Goal: Book appointment/travel/reservation

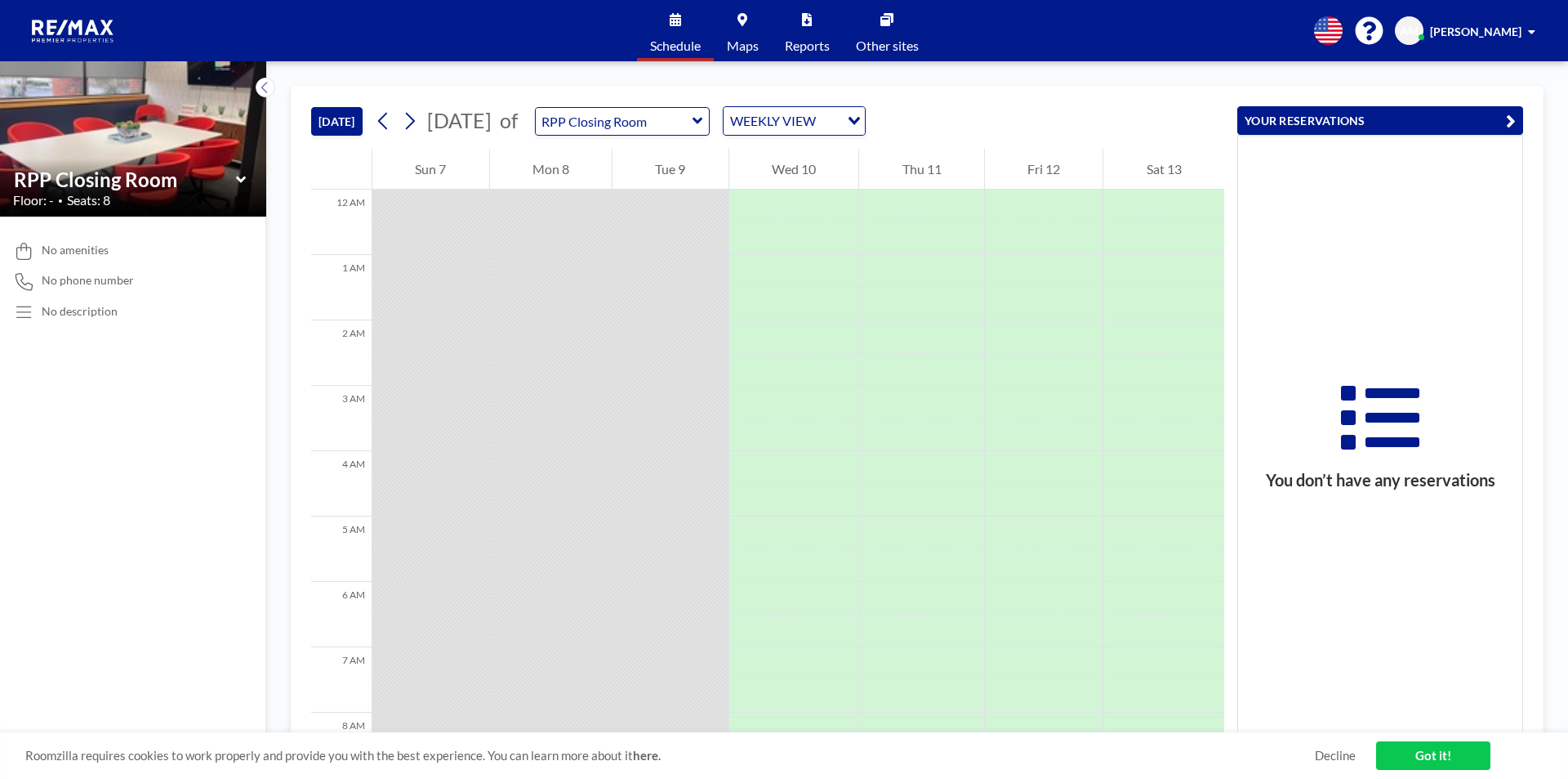
scroll to position [686, 0]
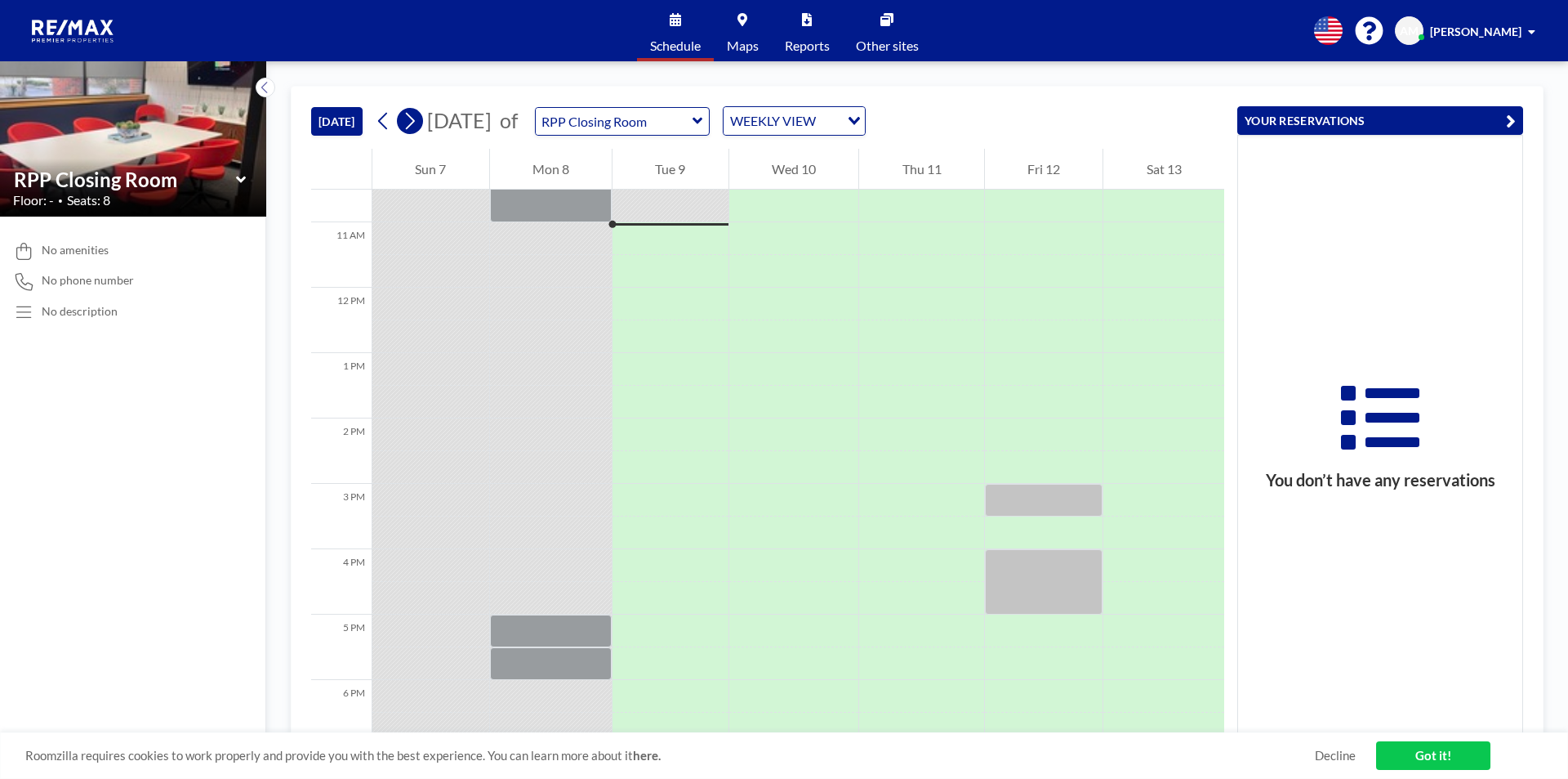
click at [417, 125] on icon at bounding box center [409, 121] width 16 height 25
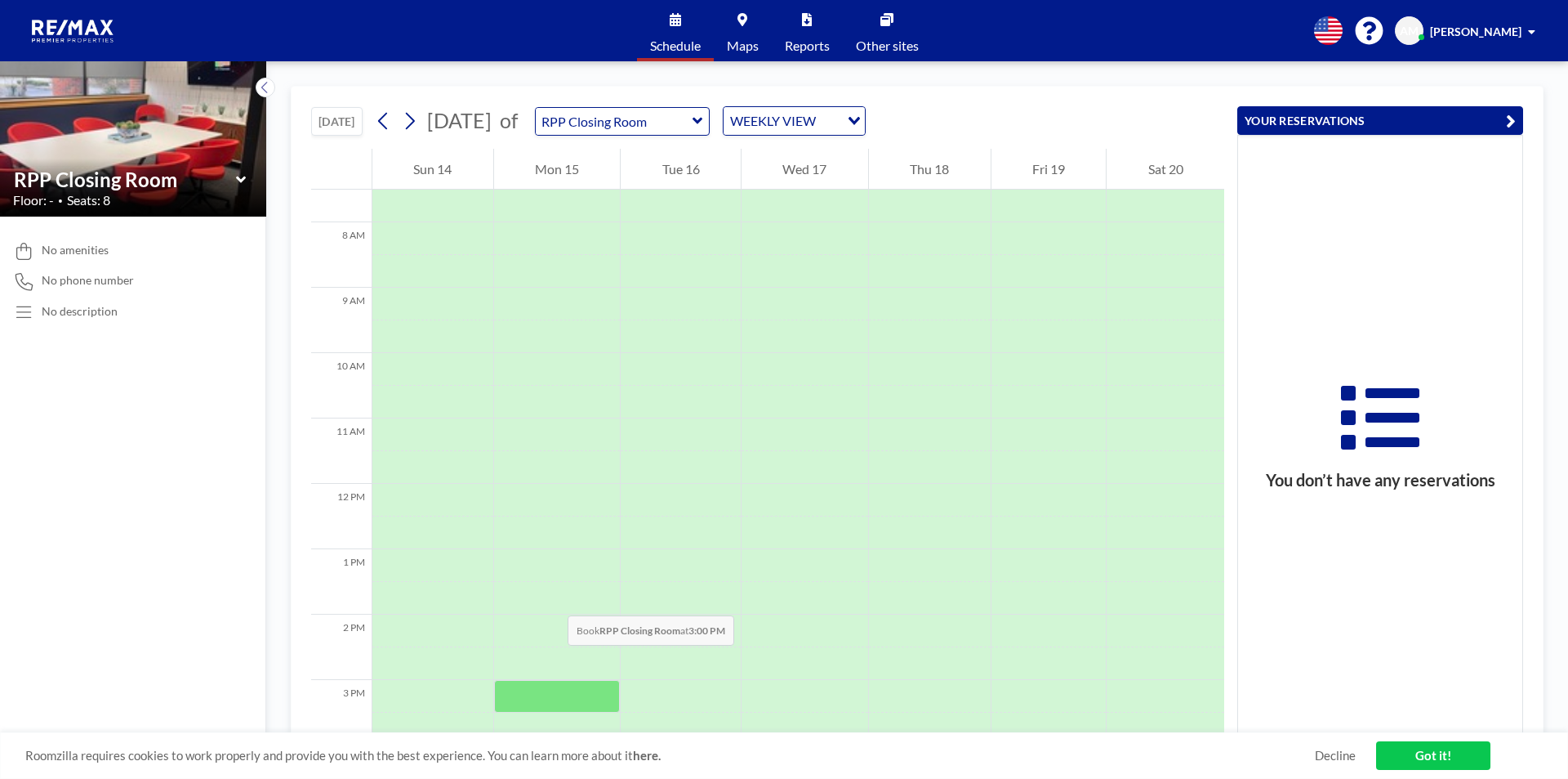
scroll to position [572, 0]
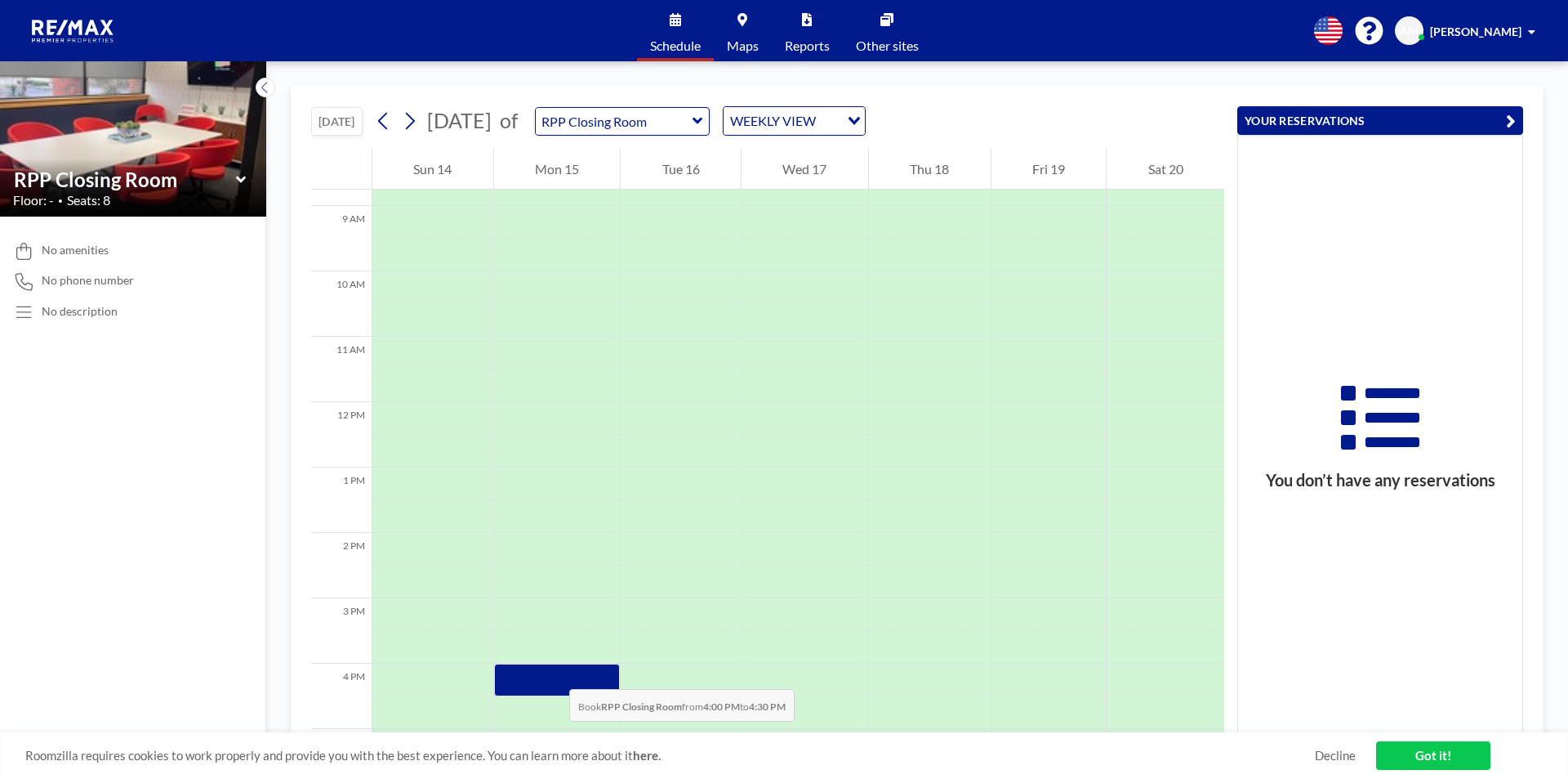
click at [553, 672] on div at bounding box center [557, 680] width 127 height 33
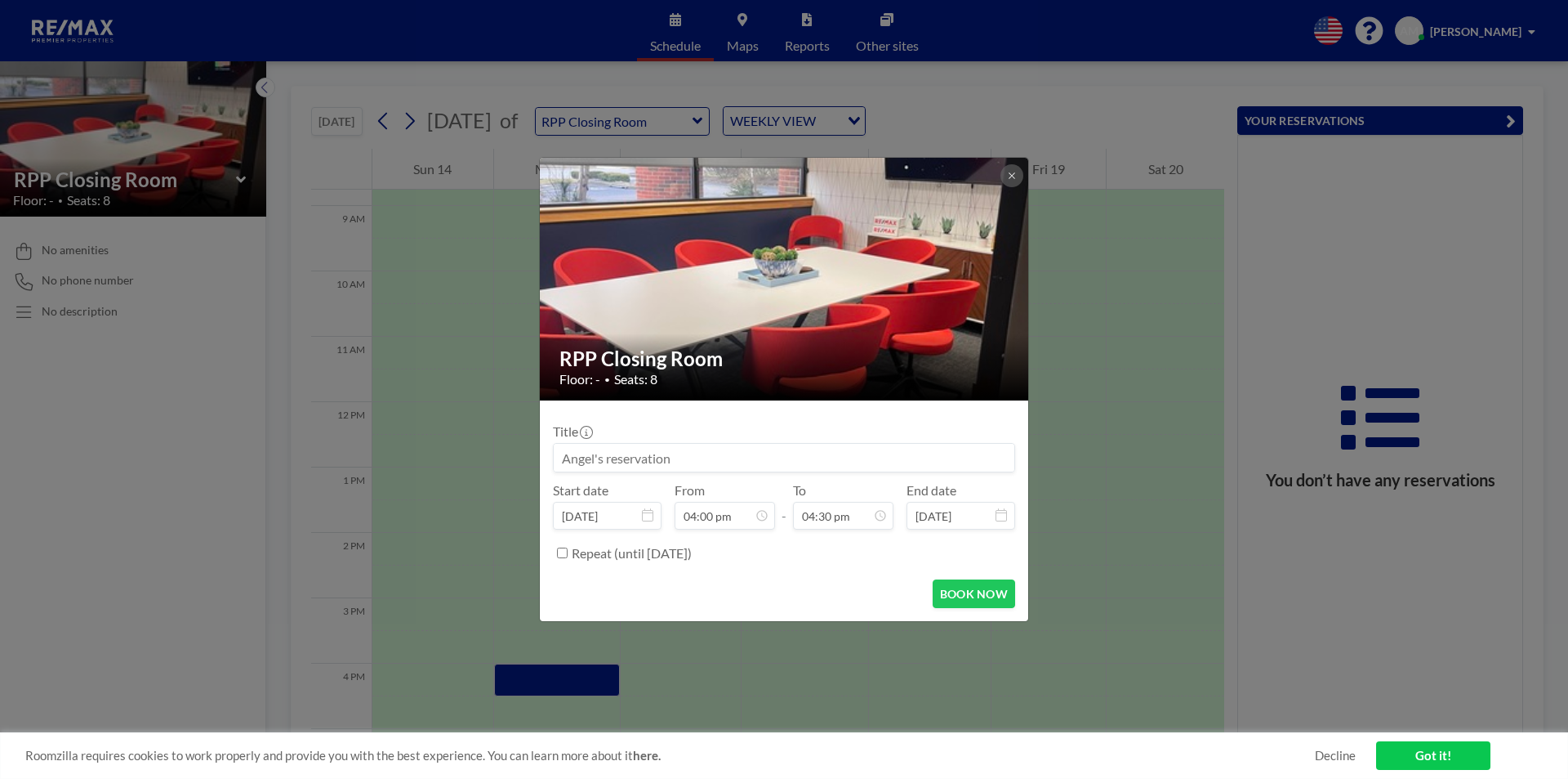
scroll to position [930, 0]
drag, startPoint x: 693, startPoint y: 459, endPoint x: 547, endPoint y: 458, distance: 146.0
click at [547, 458] on form "Title Start date [DATE] From 04:00 pm - To 04:30 pm End date [DATE] Repeat (unt…" at bounding box center [784, 511] width 488 height 220
click at [617, 440] on div "Title" at bounding box center [784, 447] width 462 height 49
click at [618, 452] on input at bounding box center [784, 457] width 460 height 28
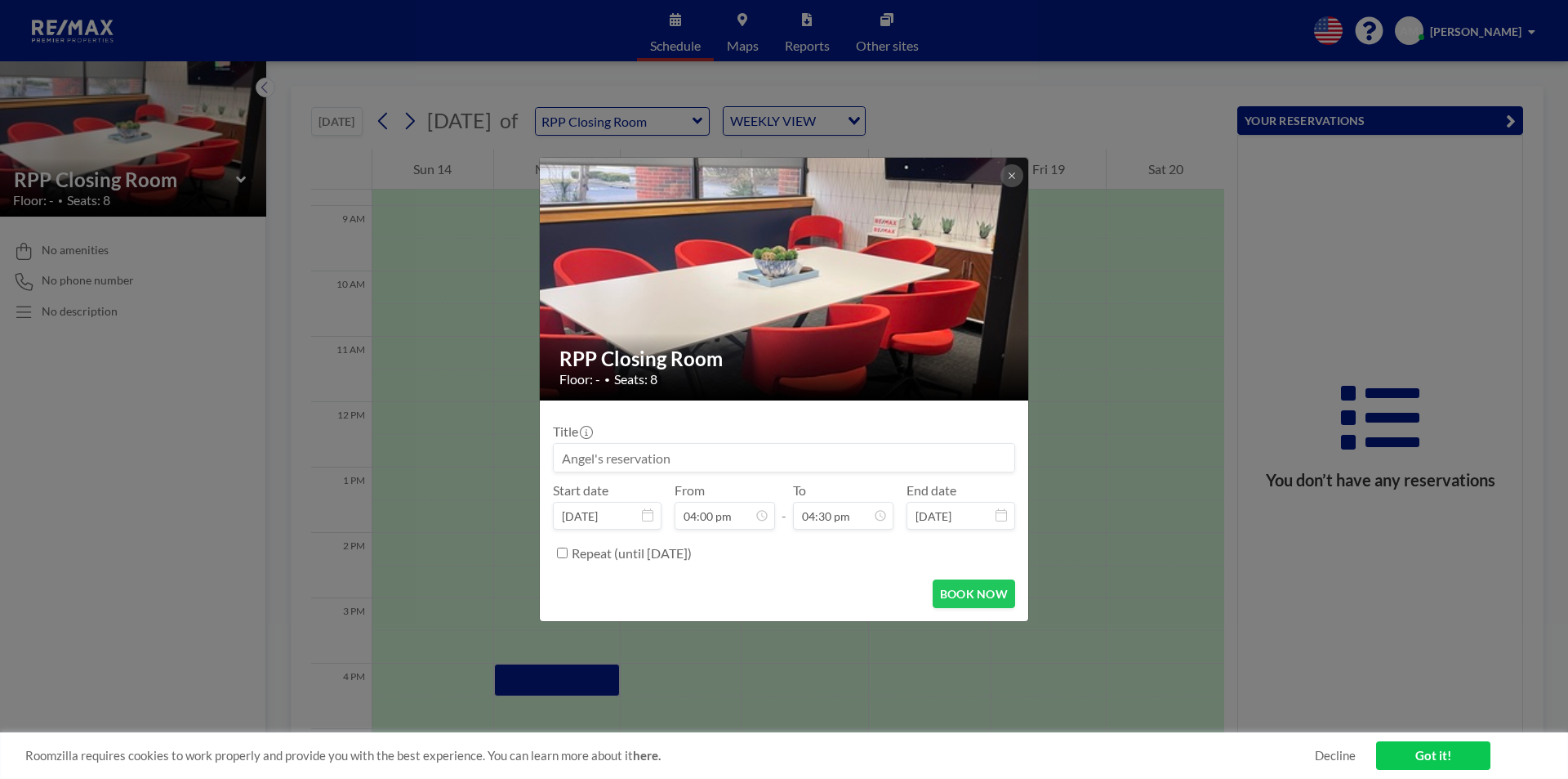
paste input "4:00pm [PERSON_NAME]/[PERSON_NAME] -P- QRP-33719 Cash"
click at [609, 457] on input "4:00pm [PERSON_NAME]/[PERSON_NAME] -P- QRP-33719 Cash" at bounding box center [784, 457] width 460 height 28
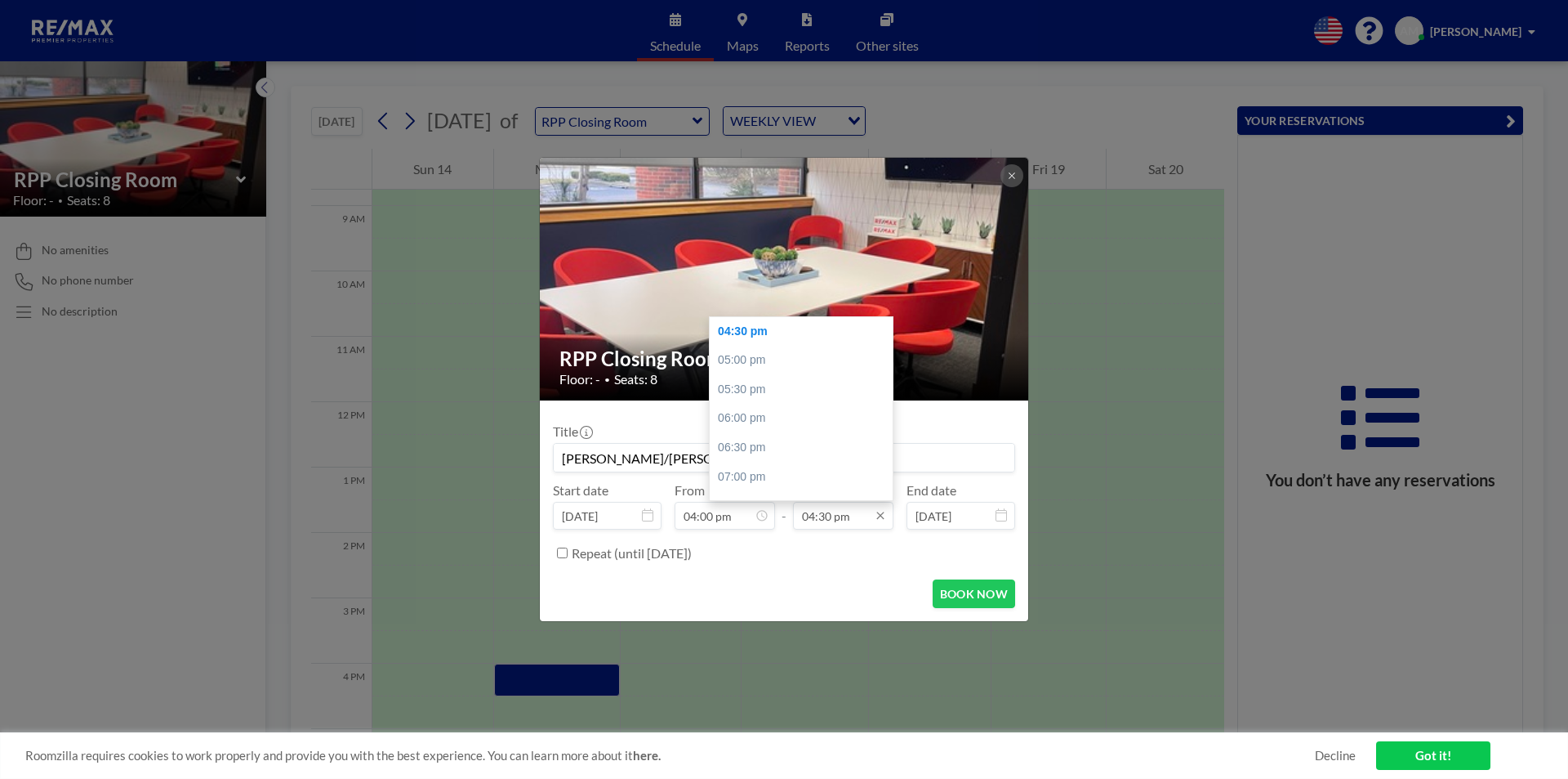
type input "[PERSON_NAME]/[PERSON_NAME] -P- QRP-33719 Cash"
click at [851, 517] on input "04:30 pm" at bounding box center [843, 516] width 100 height 28
click at [755, 354] on div "05:00 pm" at bounding box center [805, 360] width 191 height 30
type input "05:00 pm"
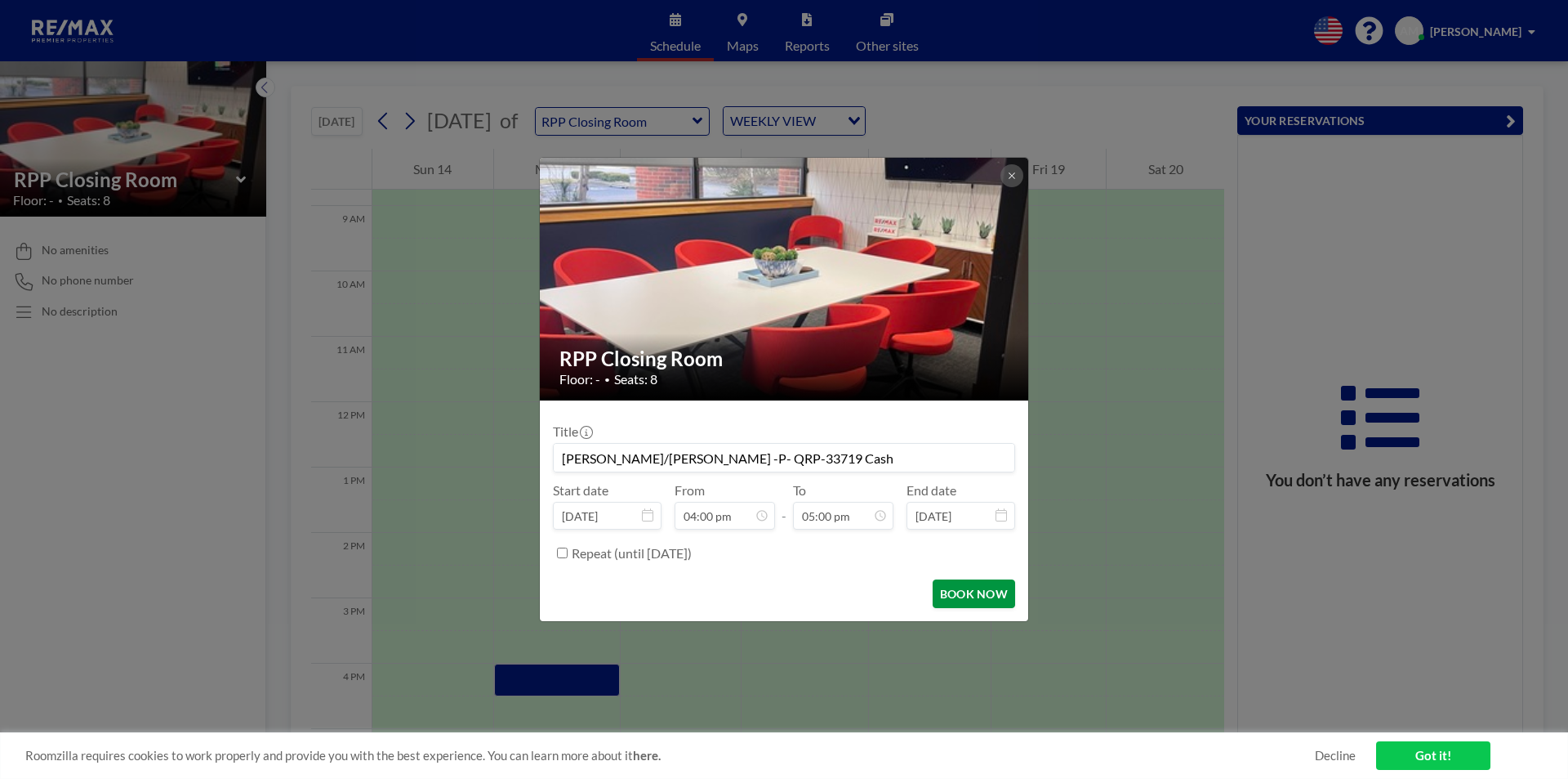
click at [986, 591] on button "BOOK NOW" at bounding box center [974, 593] width 82 height 29
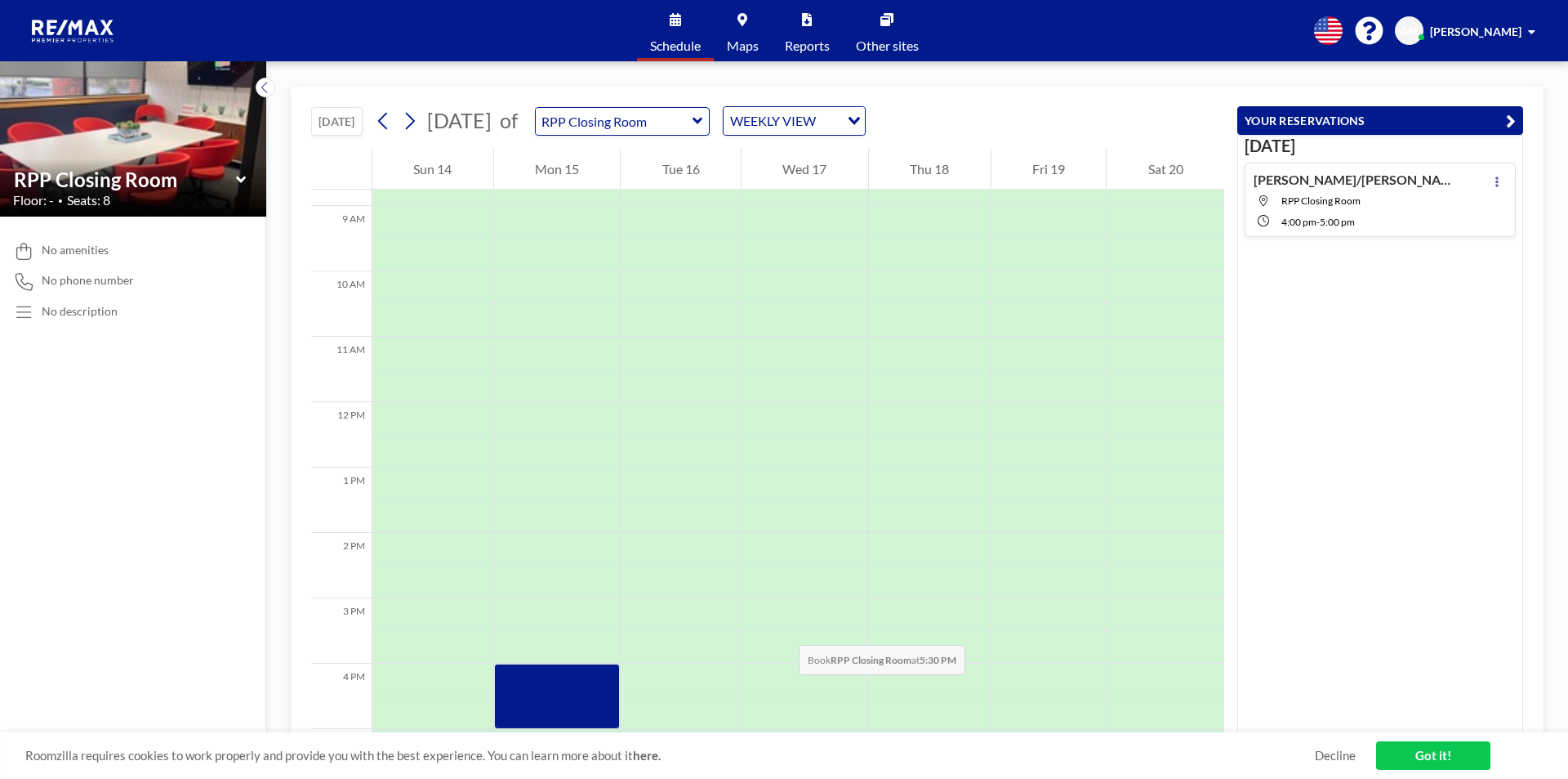
scroll to position [817, 0]
